Goal: Task Accomplishment & Management: Use online tool/utility

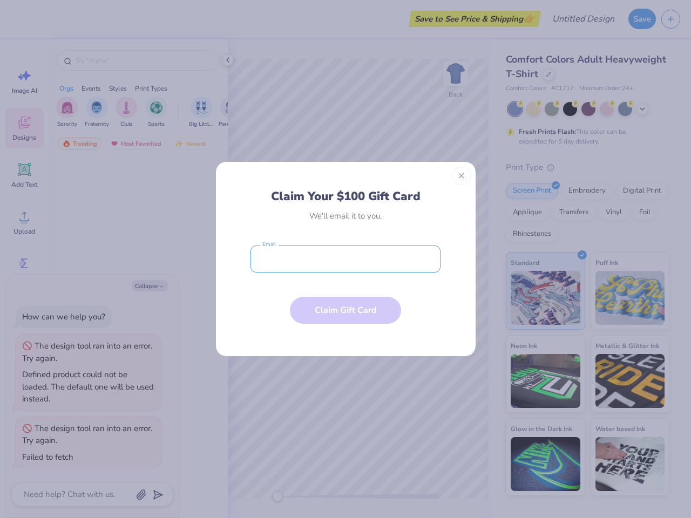
type textarea "x"
click at [346, 259] on input "email" at bounding box center [346, 259] width 190 height 27
click at [462, 176] on button "Close" at bounding box center [462, 176] width 18 height 18
